Goal: Transaction & Acquisition: Purchase product/service

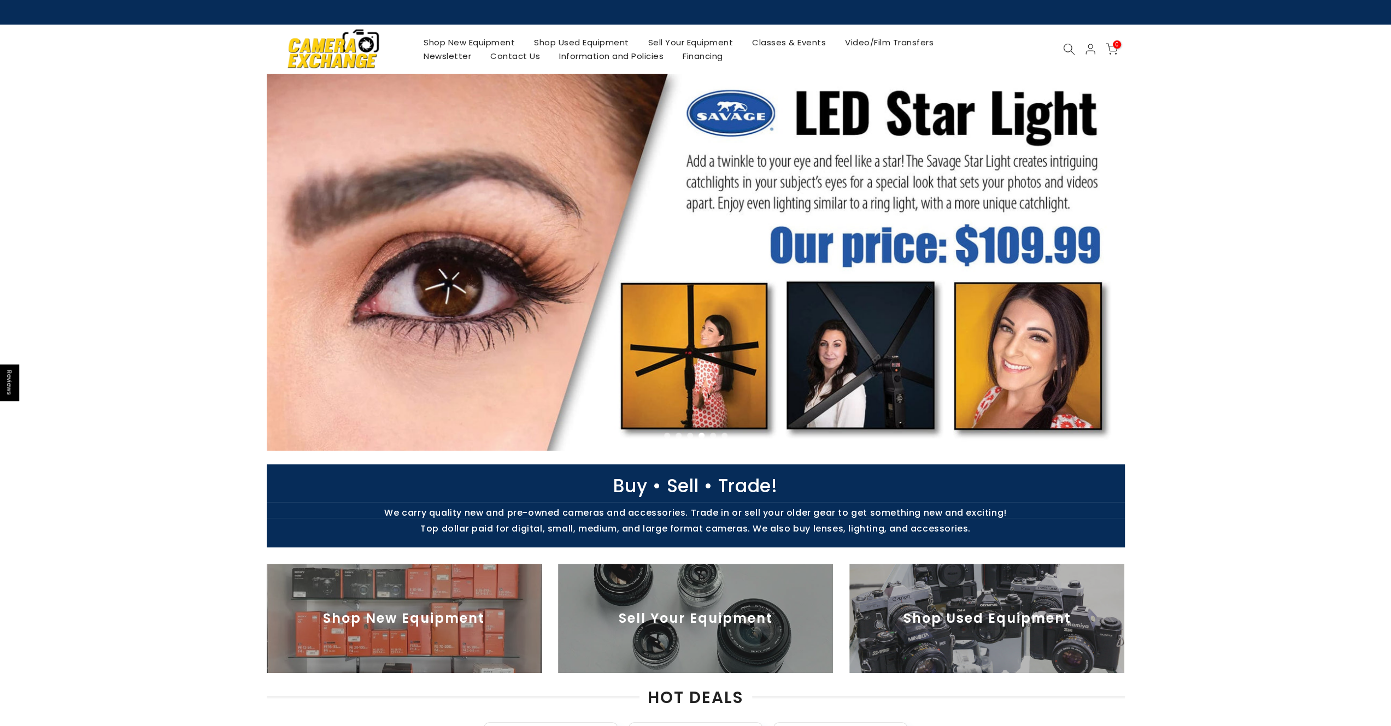
click at [471, 44] on link "Shop New Equipment" at bounding box center [469, 43] width 110 height 14
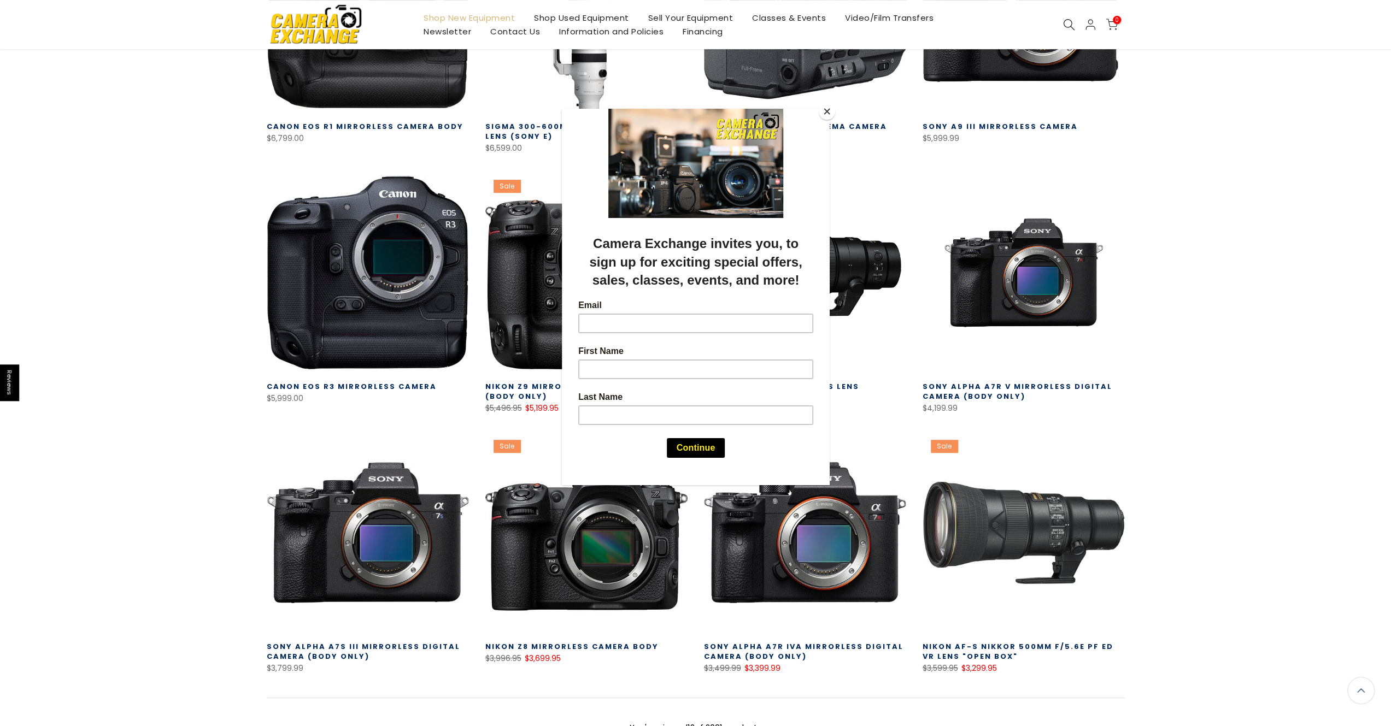
scroll to position [73, 0]
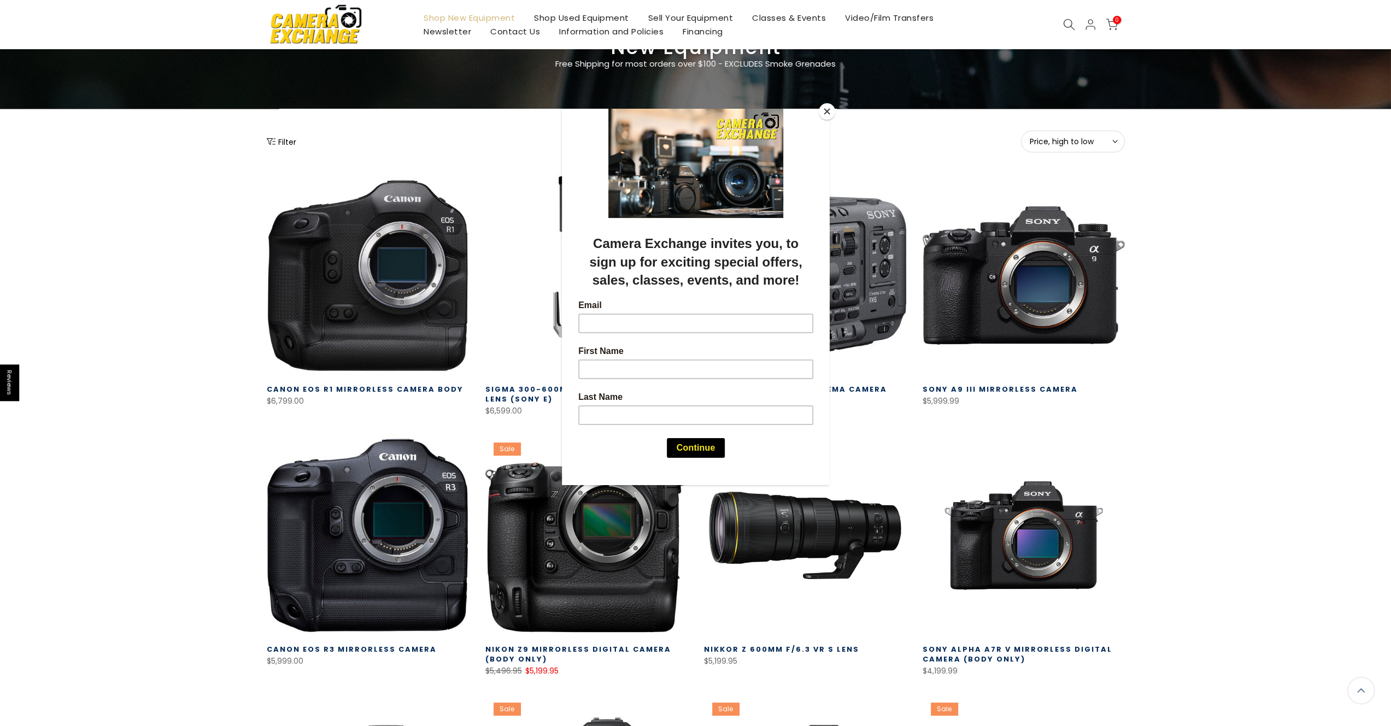
click at [1067, 16] on div at bounding box center [695, 363] width 1391 height 726
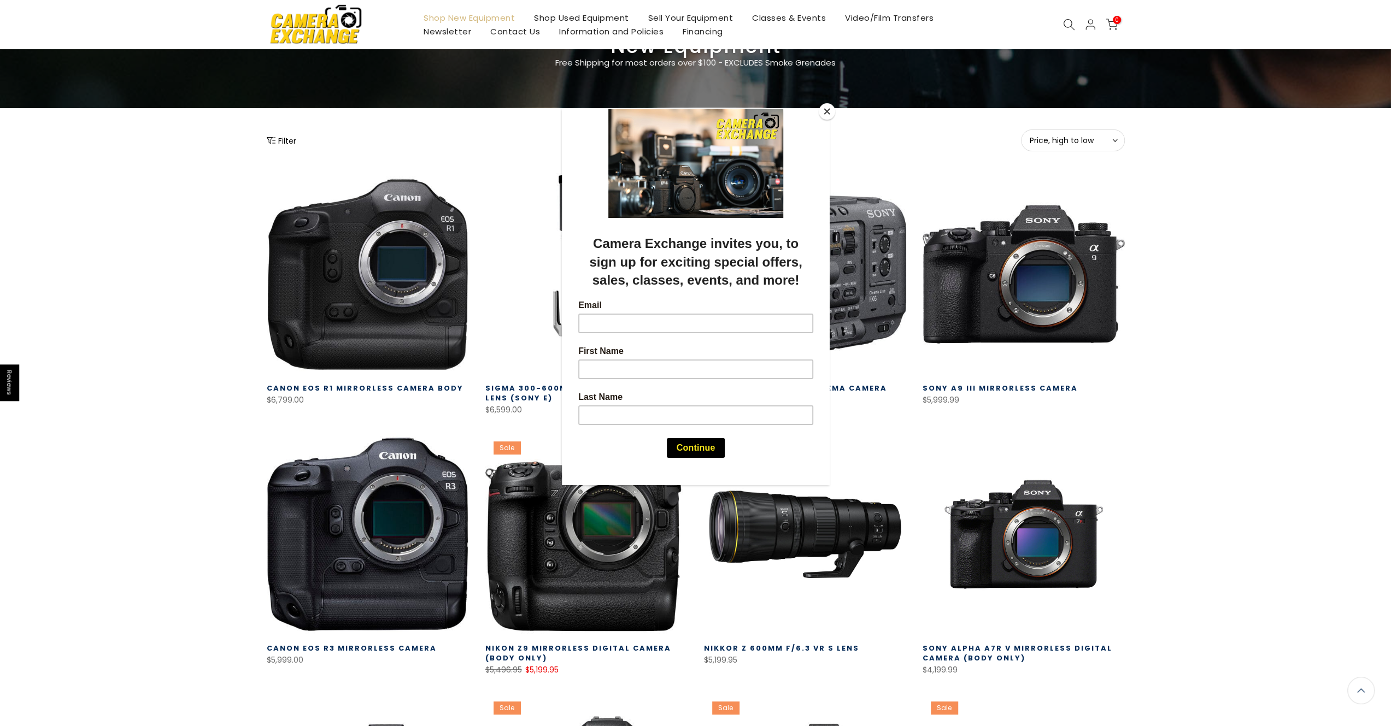
click at [1067, 20] on div at bounding box center [695, 363] width 1391 height 726
click at [822, 107] on button "Close" at bounding box center [827, 111] width 16 height 16
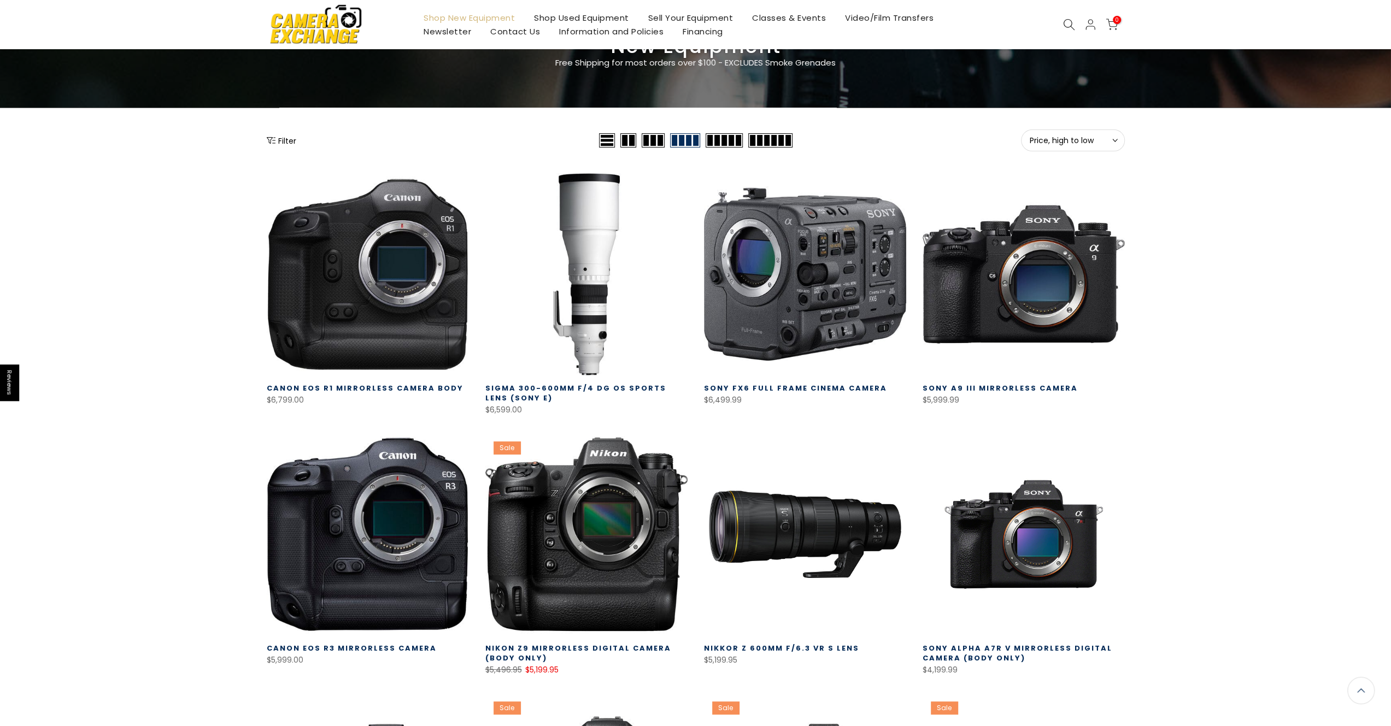
click at [1067, 22] on icon at bounding box center [1069, 25] width 12 height 12
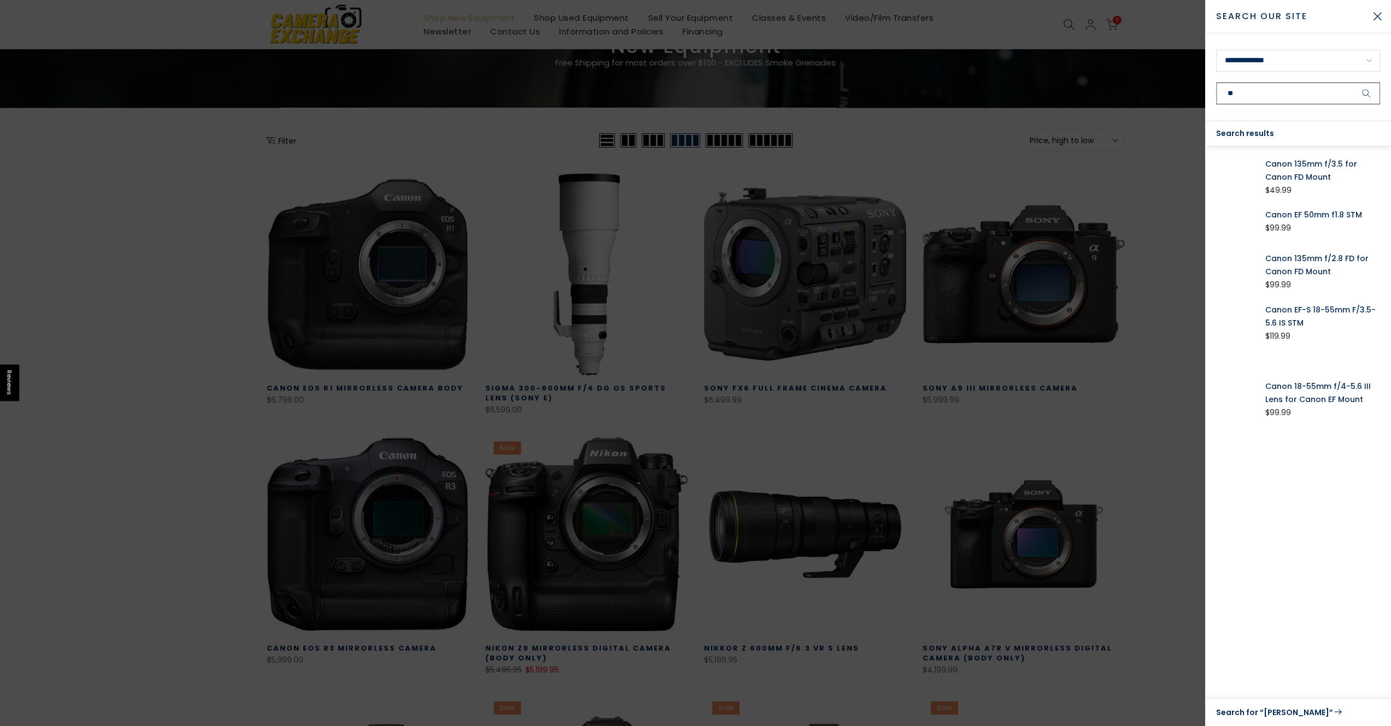
type input "*"
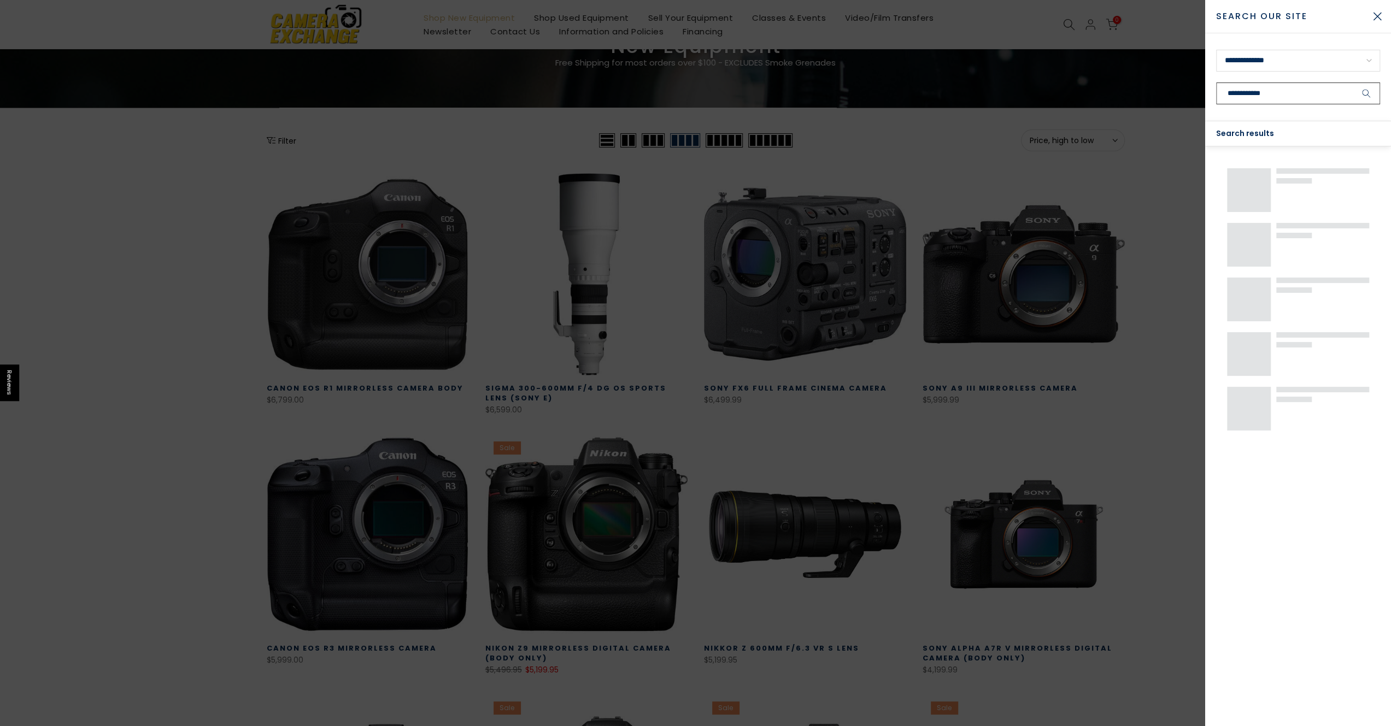
type input "**********"
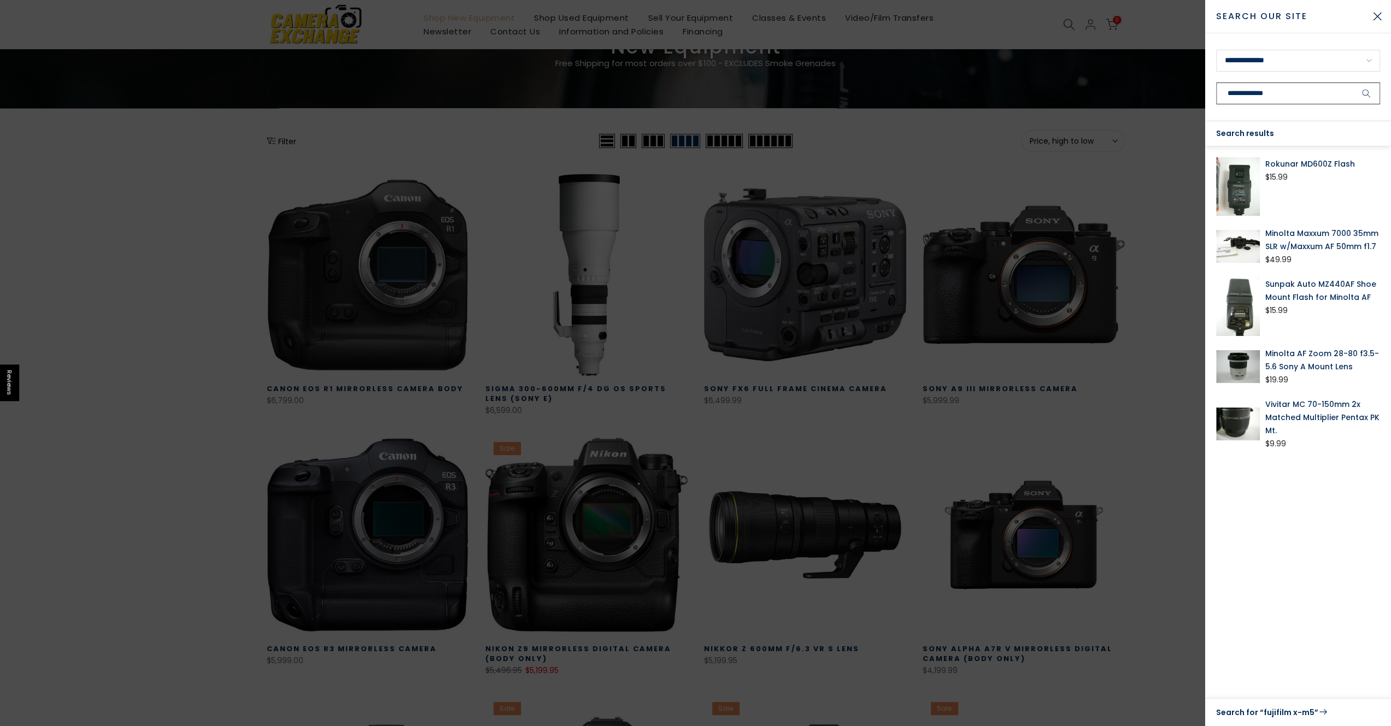
scroll to position [73, 0]
